Goal: Subscribe to service/newsletter

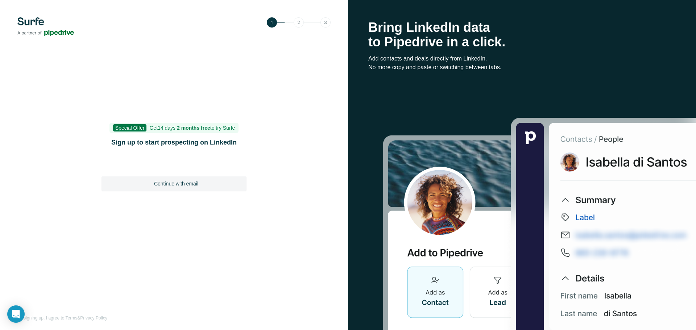
click at [214, 143] on h1 "Sign up to start prospecting on LinkedIn" at bounding box center [173, 142] width 145 height 10
click at [246, 142] on h1 "Sign up to start prospecting on LinkedIn" at bounding box center [173, 142] width 145 height 10
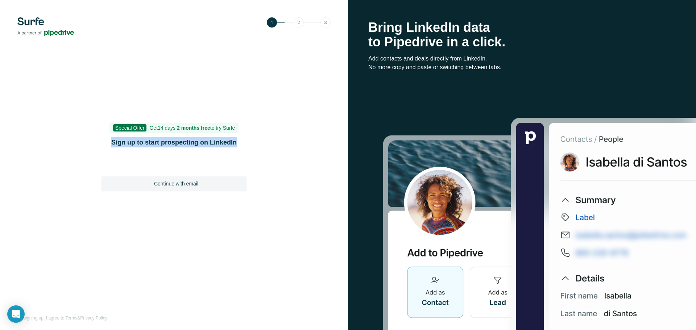
click at [246, 144] on h1 "Sign up to start prospecting on LinkedIn" at bounding box center [173, 142] width 145 height 10
click at [274, 180] on div "Special Offer Get 14 days 2 months free to try Surfe Sign up to start prospecti…" at bounding box center [174, 165] width 348 height 330
click at [264, 88] on div "Special Offer Get 14 days 2 months free to try Surfe Sign up to start prospecti…" at bounding box center [174, 165] width 348 height 330
click at [298, 23] on img at bounding box center [299, 22] width 64 height 10
